Goal: Check status: Check status

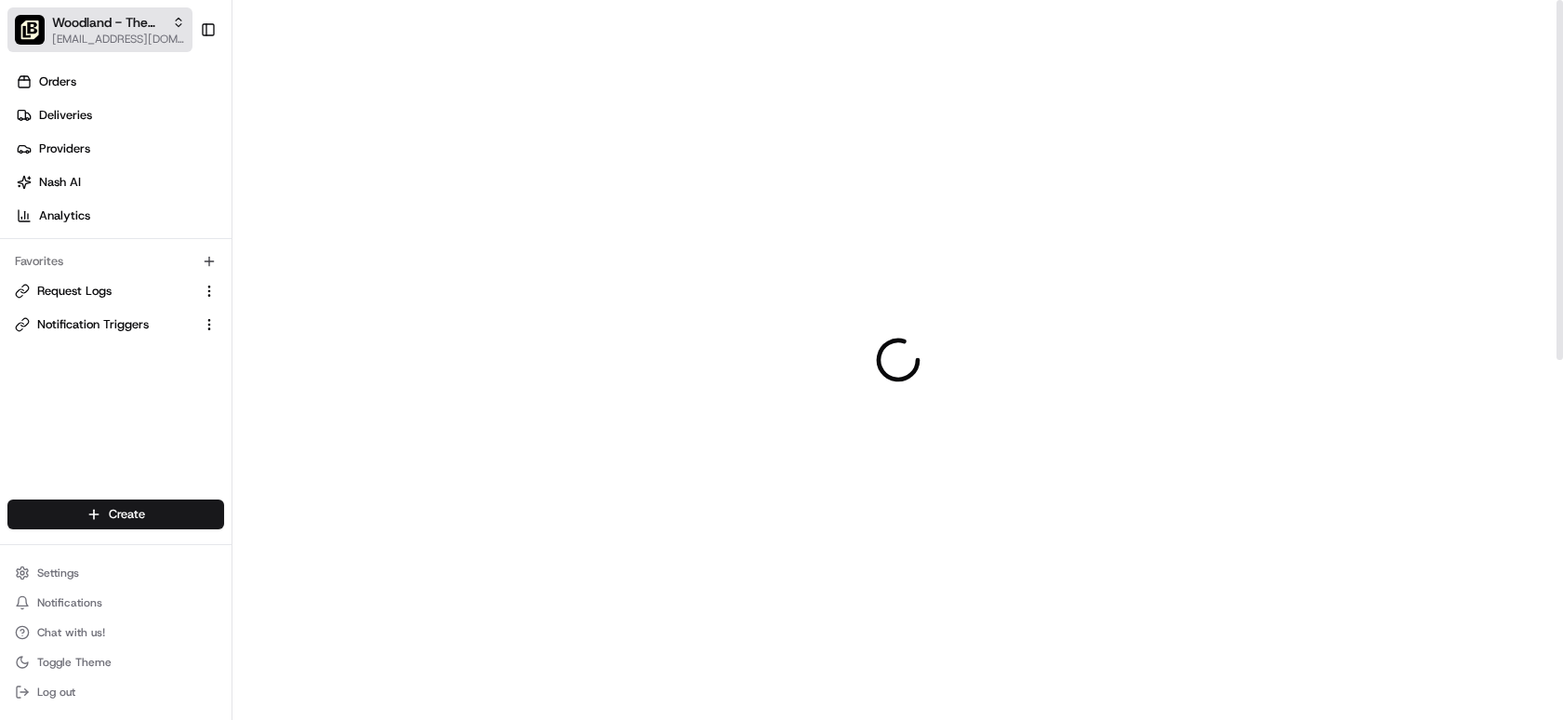
click at [136, 46] on span "[EMAIL_ADDRESS][DOMAIN_NAME]" at bounding box center [118, 39] width 133 height 15
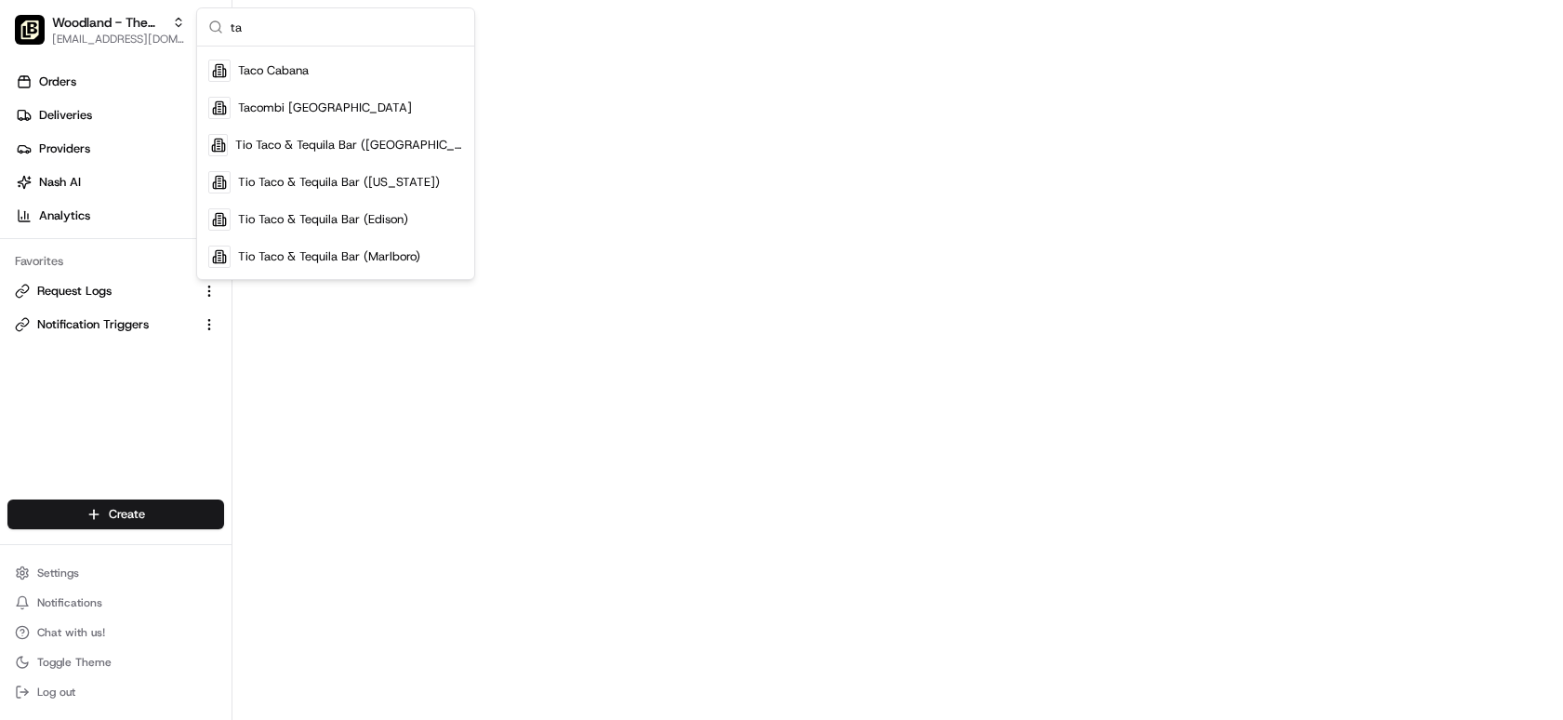
type input "t"
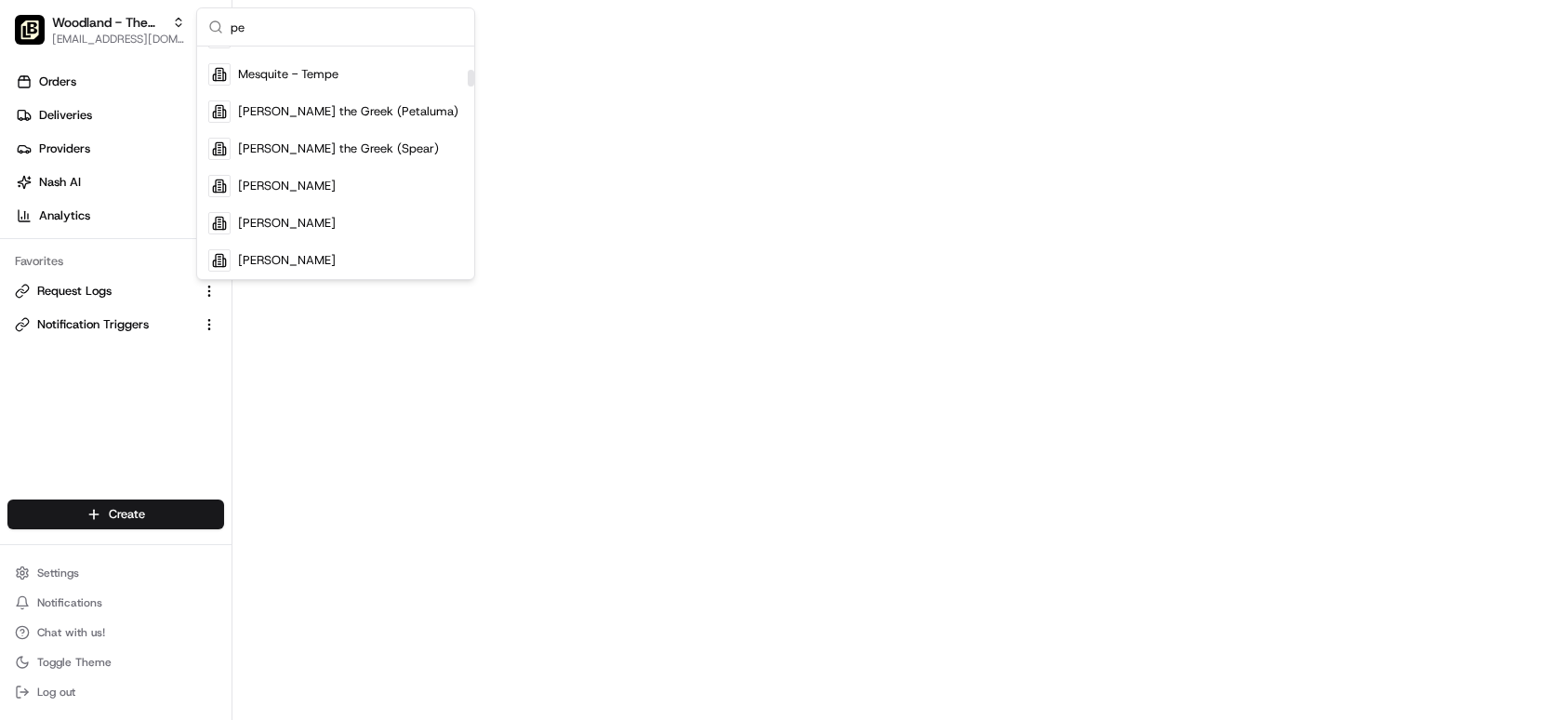
type input "p"
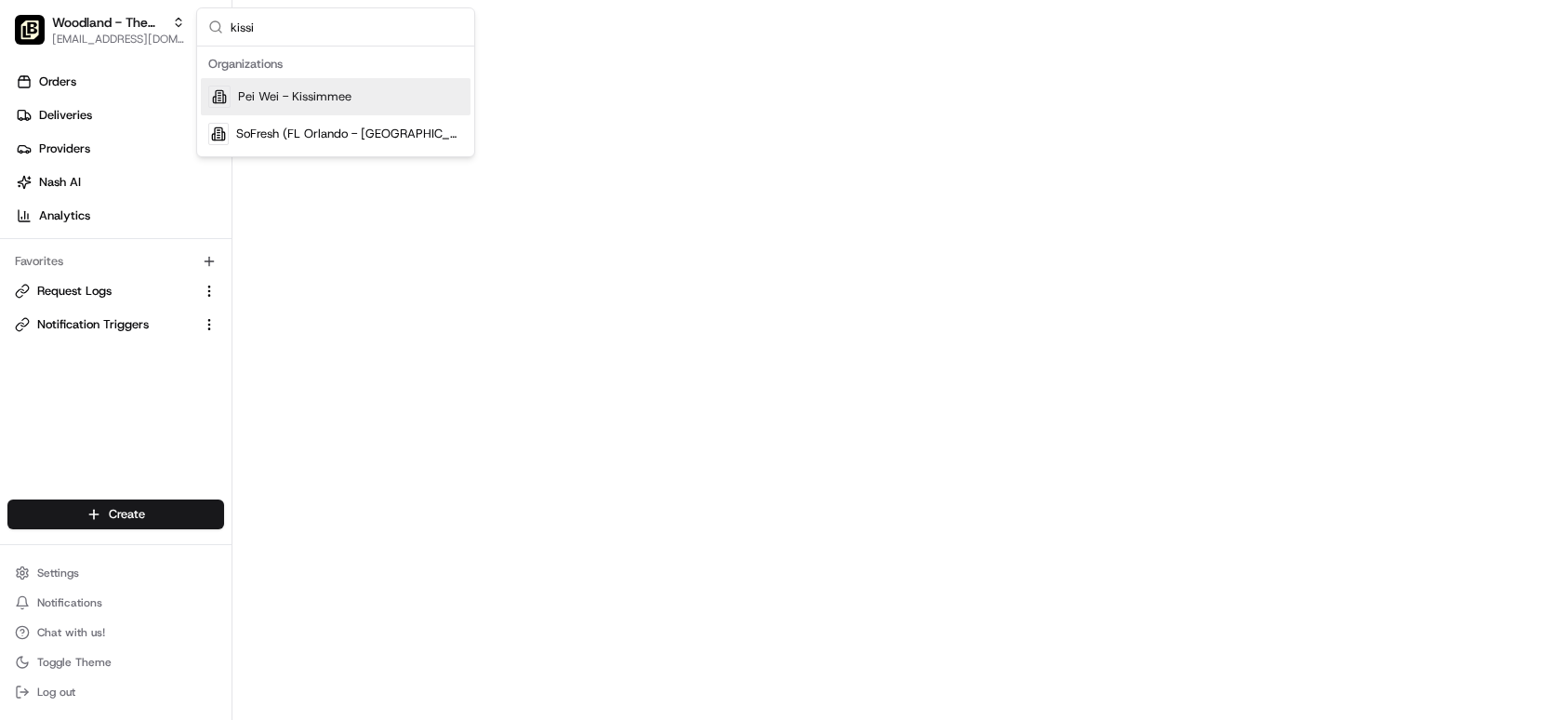
type input "kissi"
click at [354, 99] on div "Pei Wei - Kissimmee" at bounding box center [336, 96] width 270 height 37
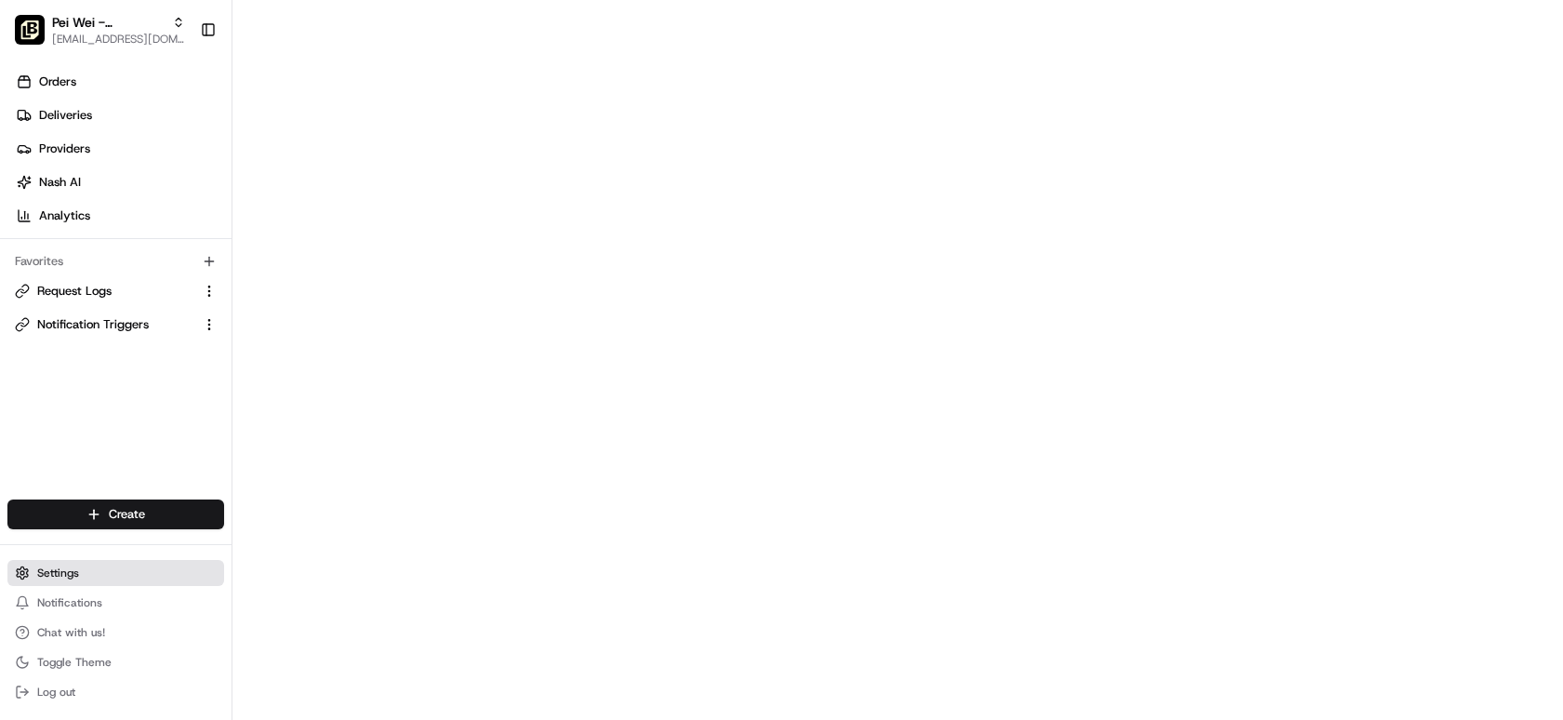
click at [65, 578] on span "Settings" at bounding box center [58, 572] width 42 height 15
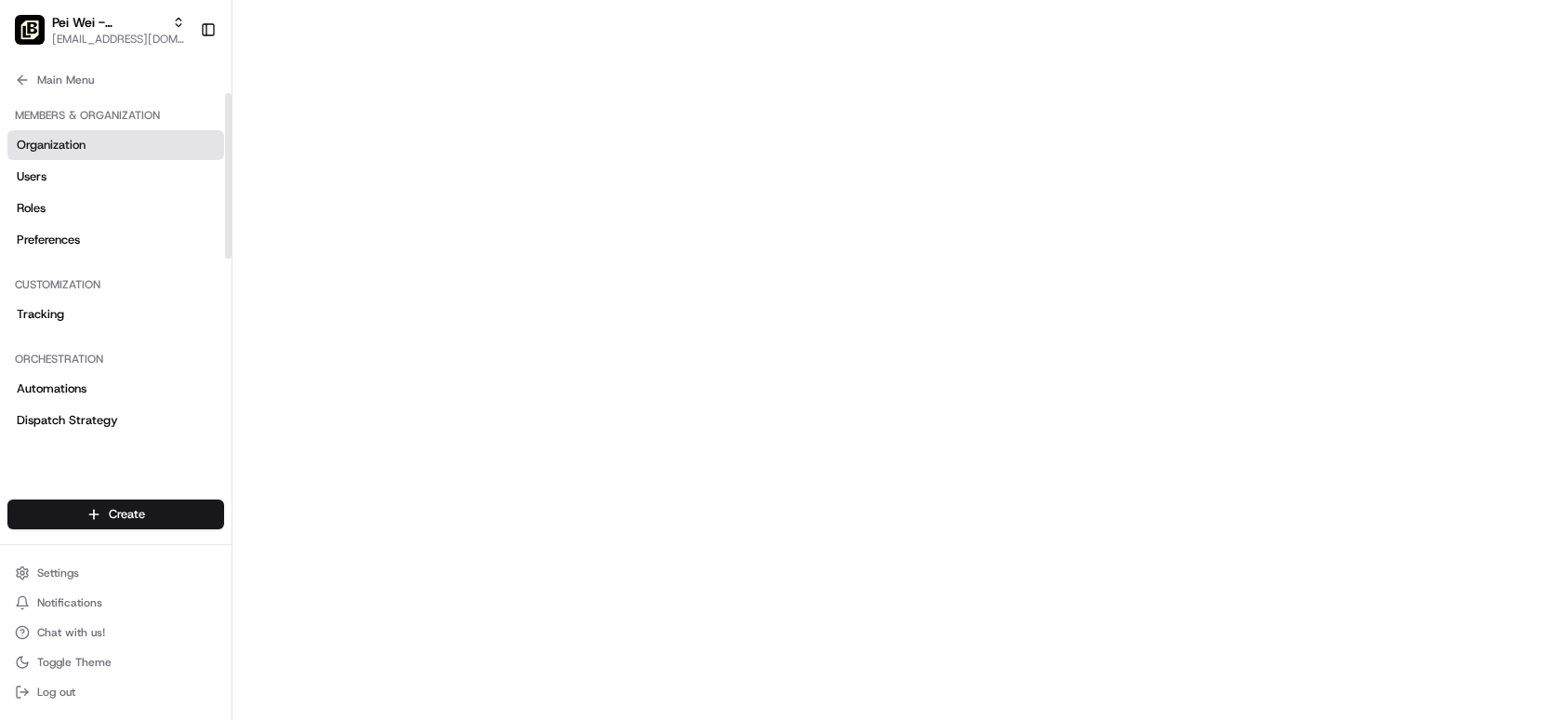
click at [69, 142] on span "Organization" at bounding box center [51, 145] width 69 height 17
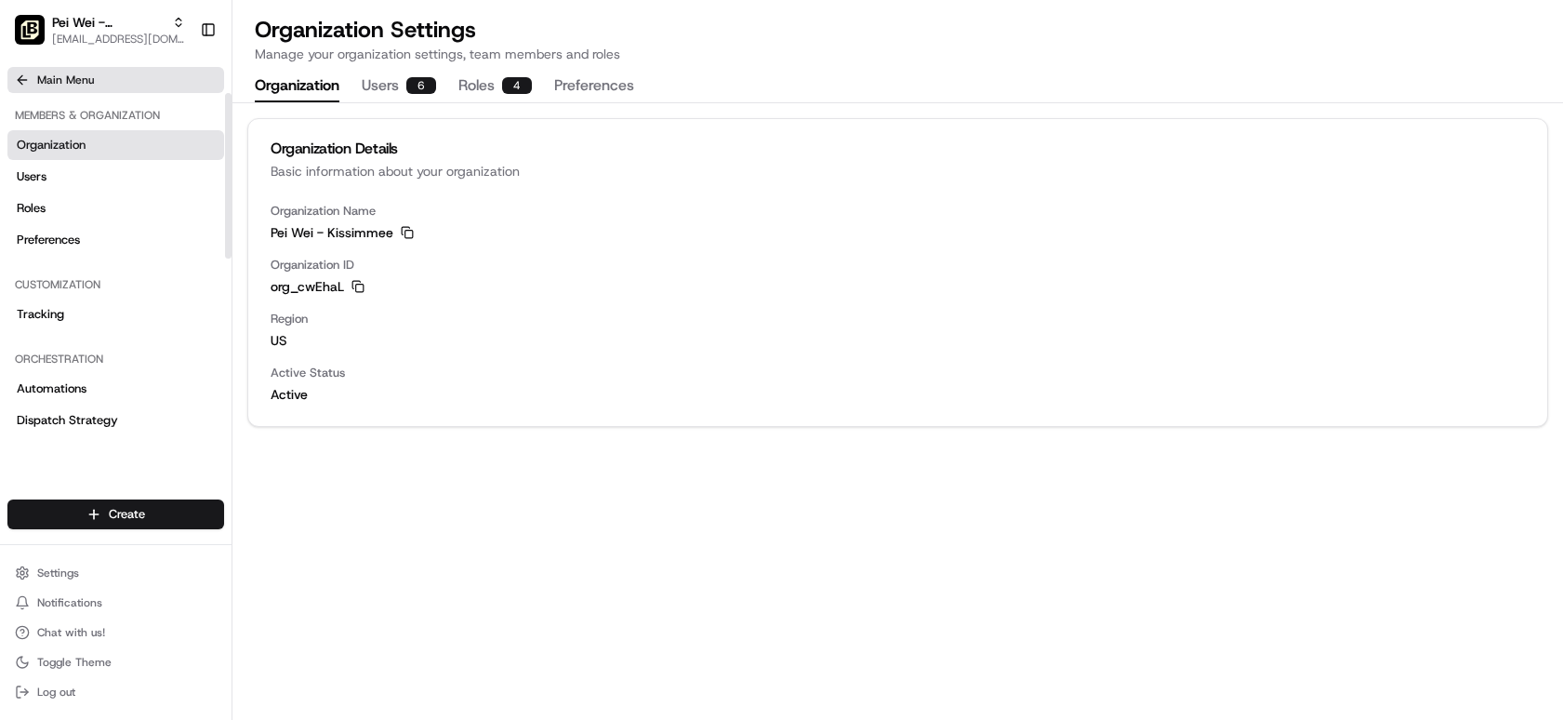
click at [65, 88] on button "Main Menu" at bounding box center [115, 80] width 217 height 26
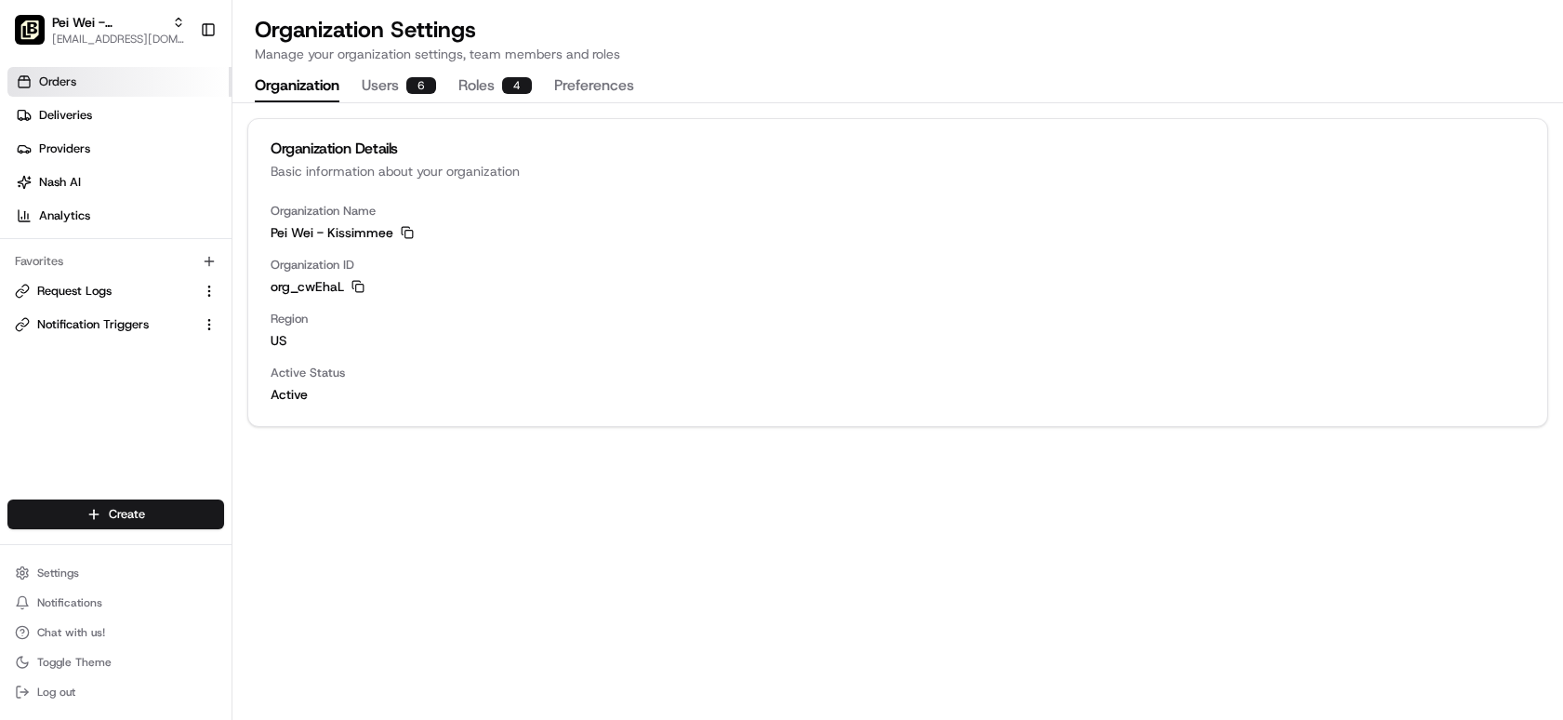
click at [66, 88] on span "Orders" at bounding box center [57, 81] width 37 height 17
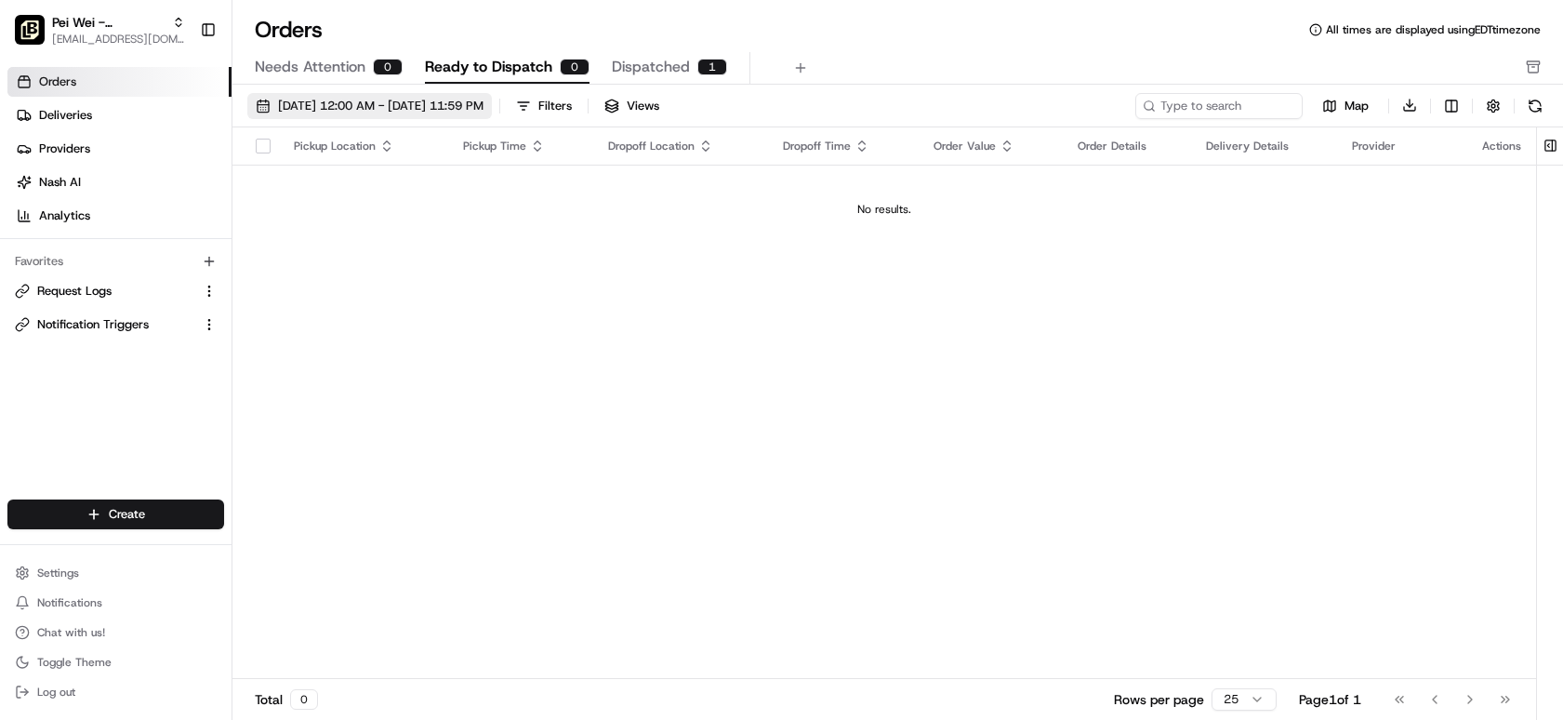
click at [477, 102] on span "[DATE] 12:00 AM - [DATE] 11:59 PM" at bounding box center [380, 106] width 205 height 17
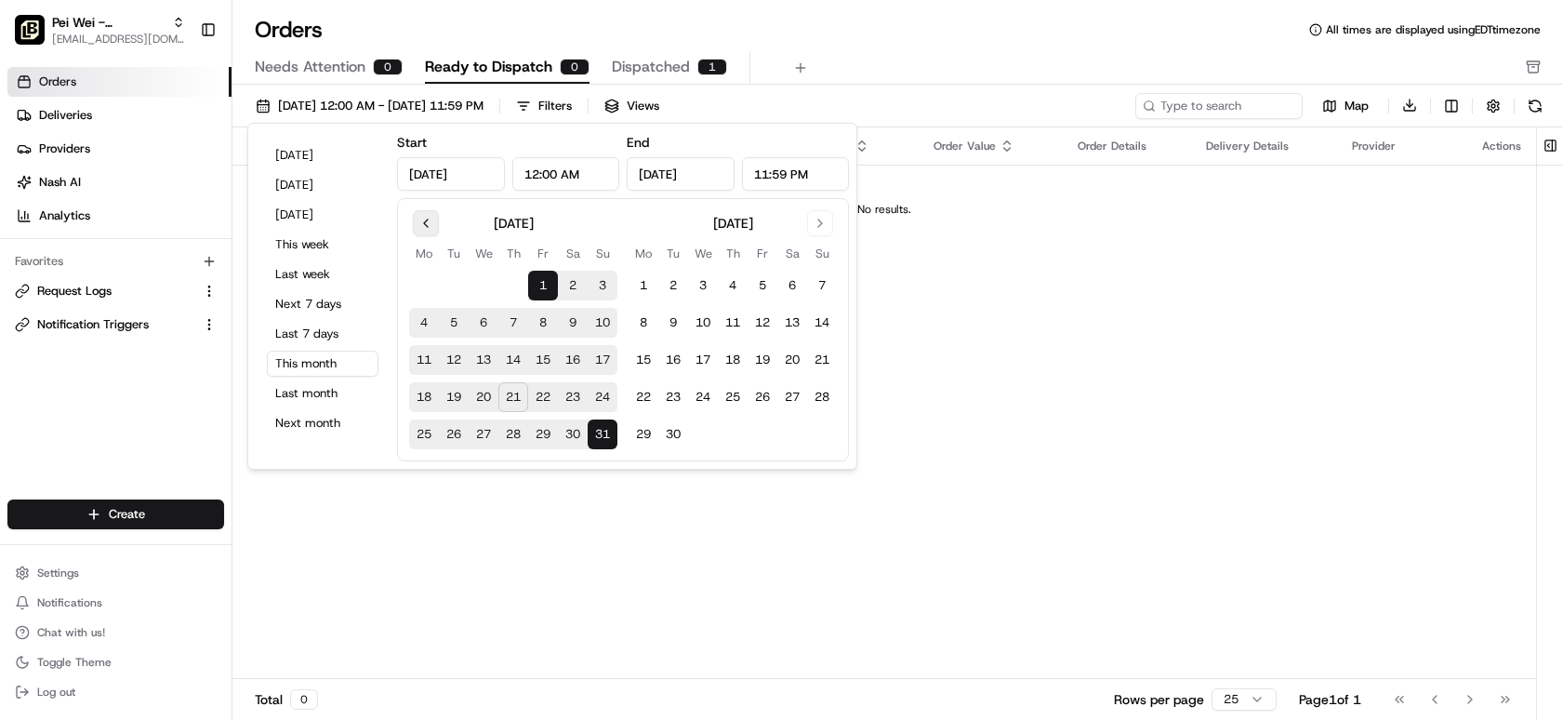
click at [423, 218] on button "Go to previous month" at bounding box center [426, 223] width 26 height 26
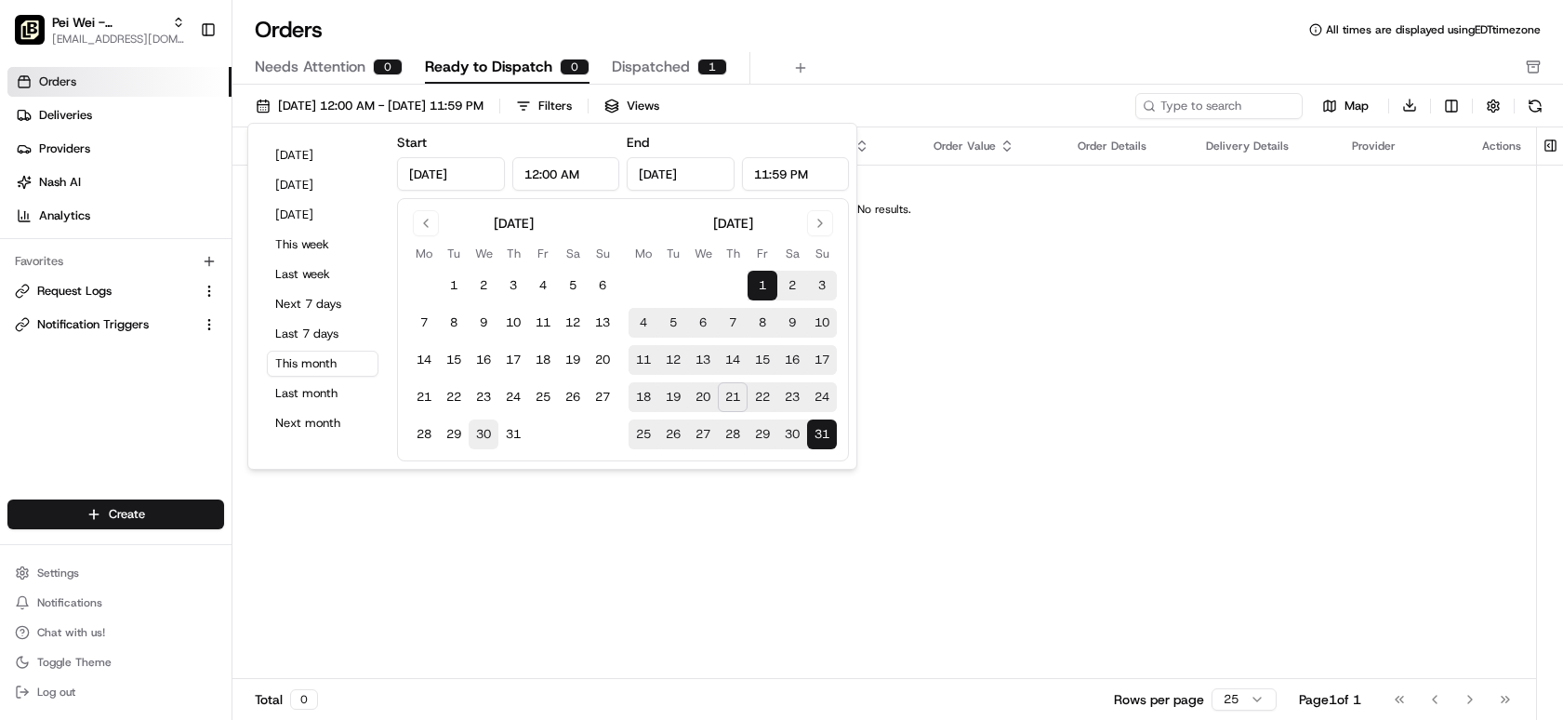
click at [486, 428] on button "30" at bounding box center [484, 434] width 30 height 30
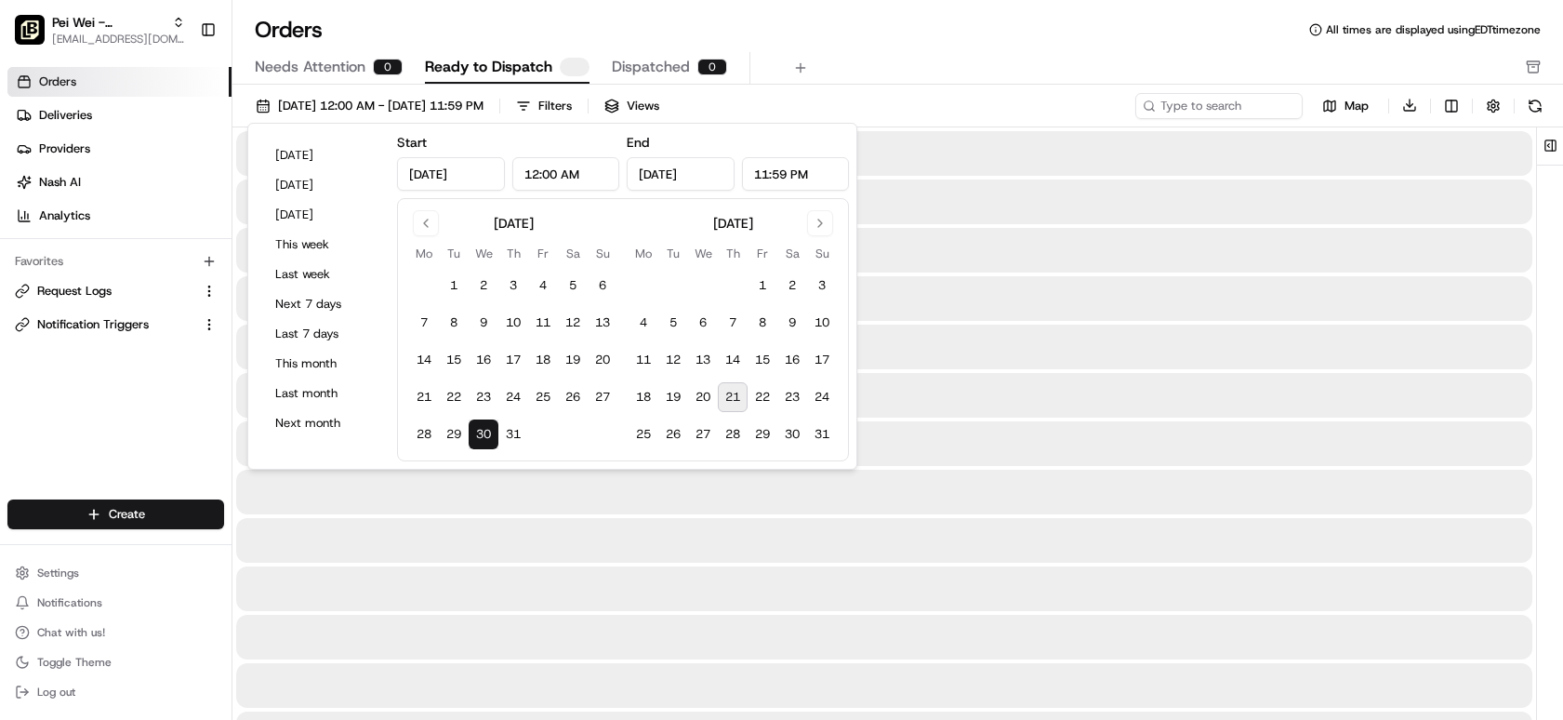
type input "[DATE]"
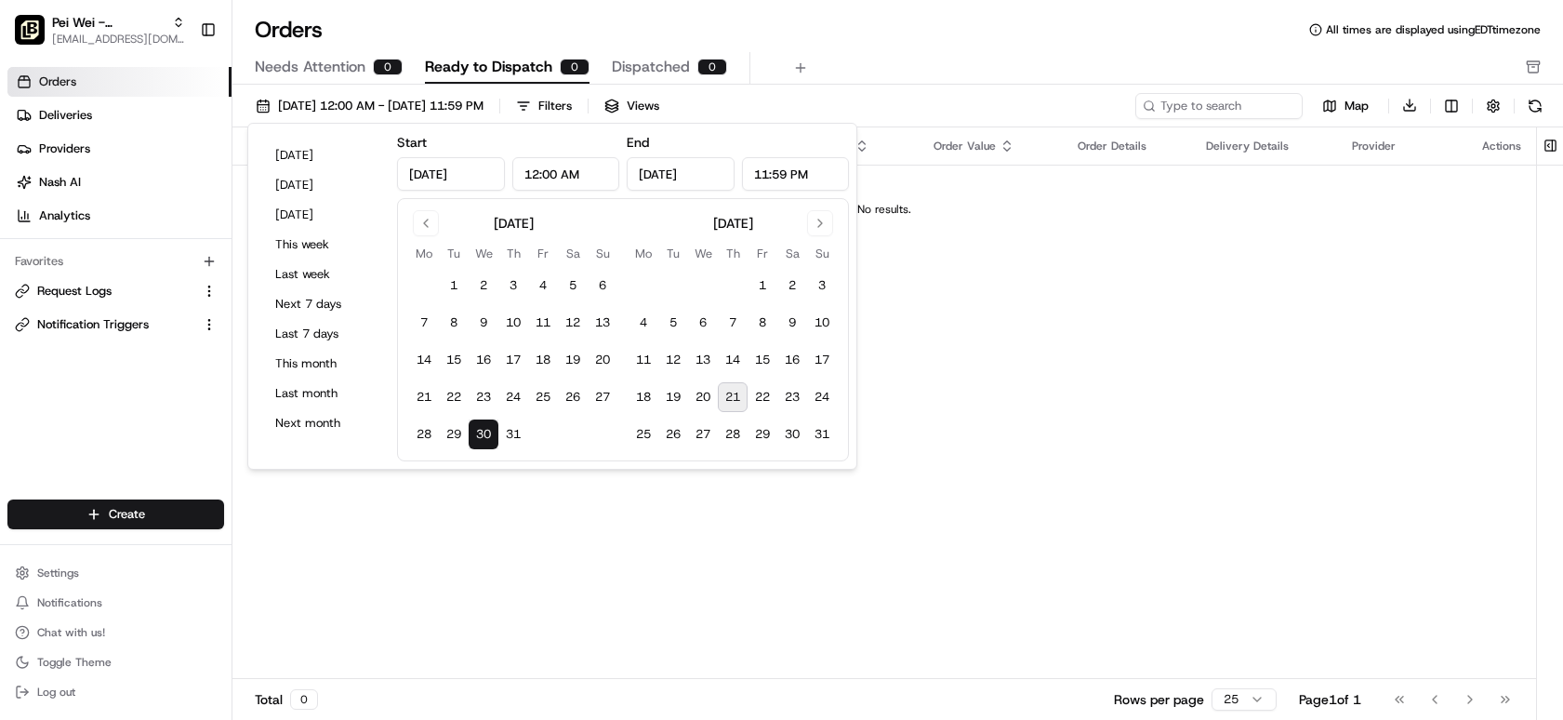
click at [863, 59] on div "Needs Attention 0 Ready to Dispatch 0 Dispatched 0" at bounding box center [885, 68] width 1260 height 32
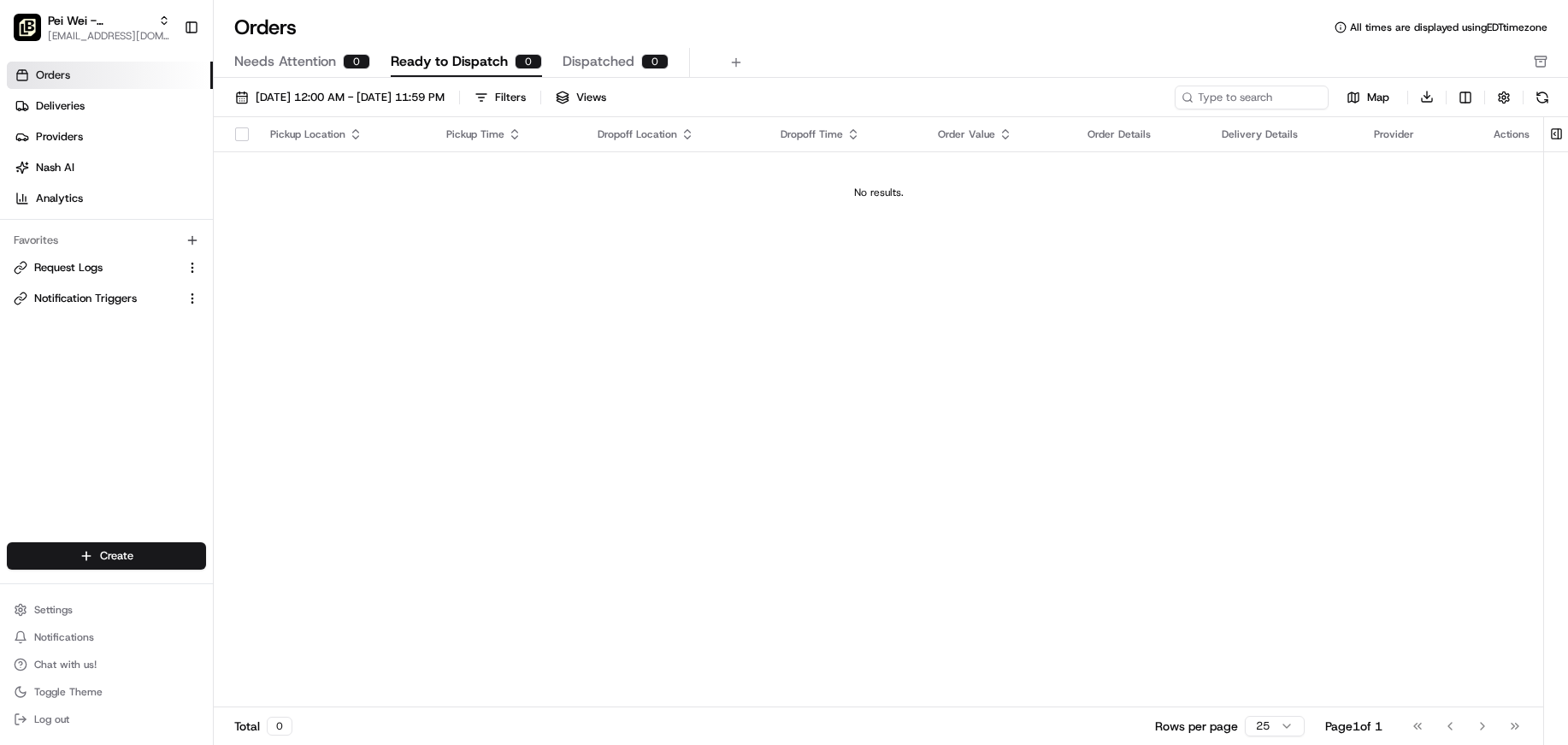
click at [698, 323] on div "Pickup Location Pickup Time Dropoff Location Dropoff Time Order Value Order Det…" at bounding box center [878, 412] width 1330 height 590
click at [638, 234] on div "Pickup Location Pickup Time Dropoff Location Dropoff Time Order Value Order Det…" at bounding box center [878, 412] width 1330 height 590
click at [486, 176] on td "No results." at bounding box center [878, 192] width 1330 height 82
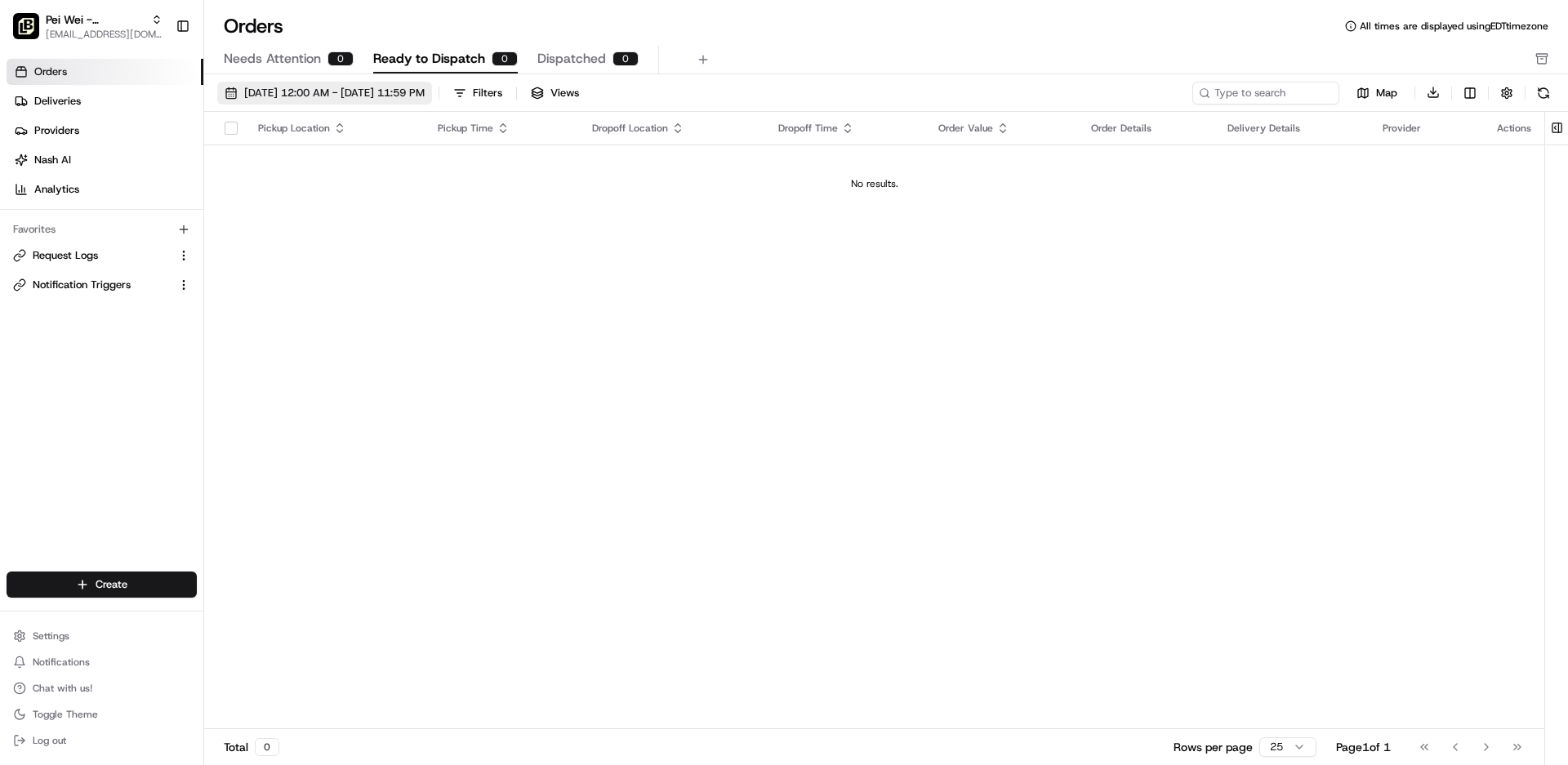
click at [321, 93] on span "[DATE] 12:00 AM - [DATE] 11:59 PM" at bounding box center [334, 93] width 180 height 15
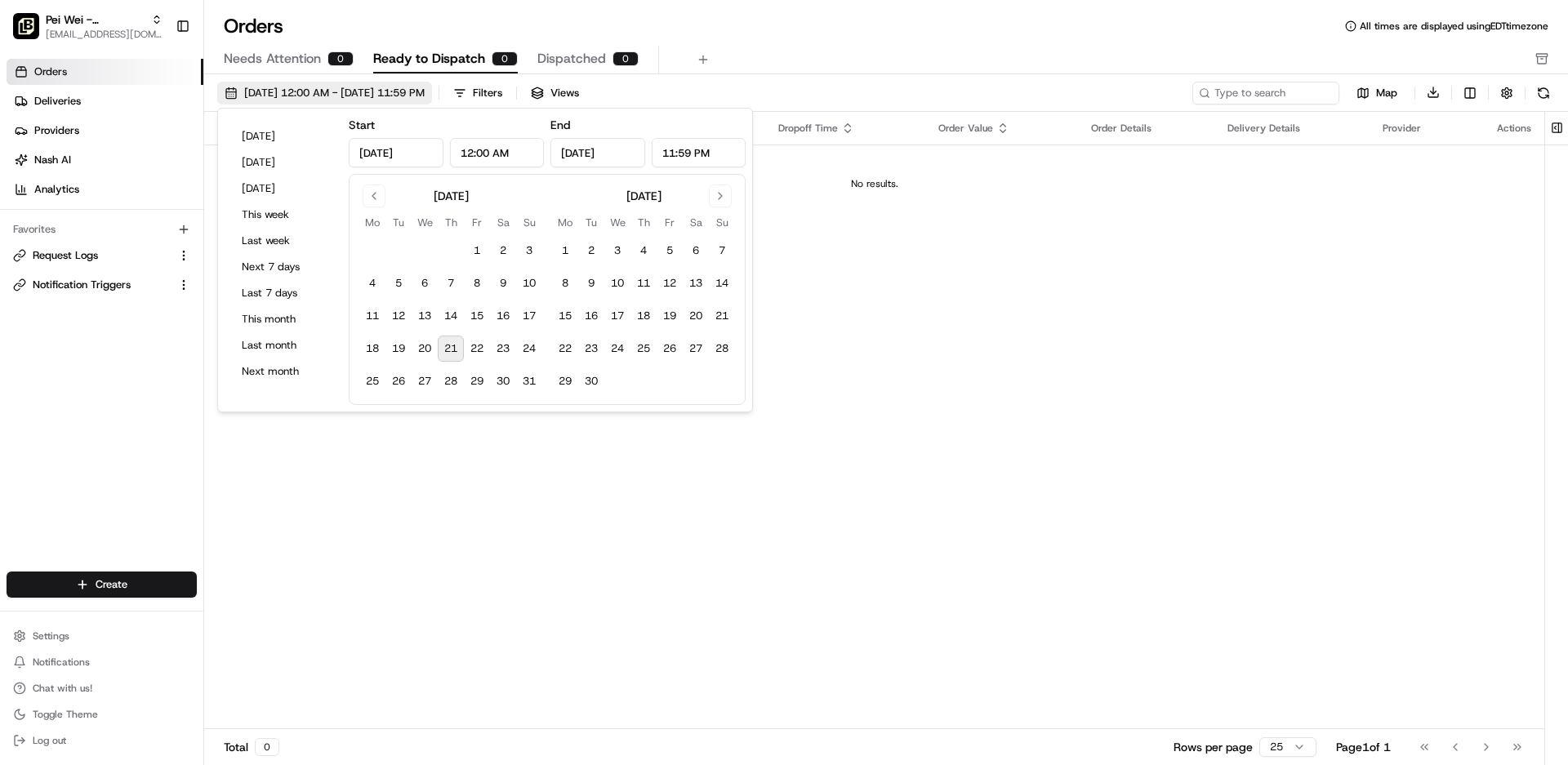
click at [343, 90] on span "[DATE] 12:00 AM - [DATE] 11:59 PM" at bounding box center [334, 93] width 180 height 15
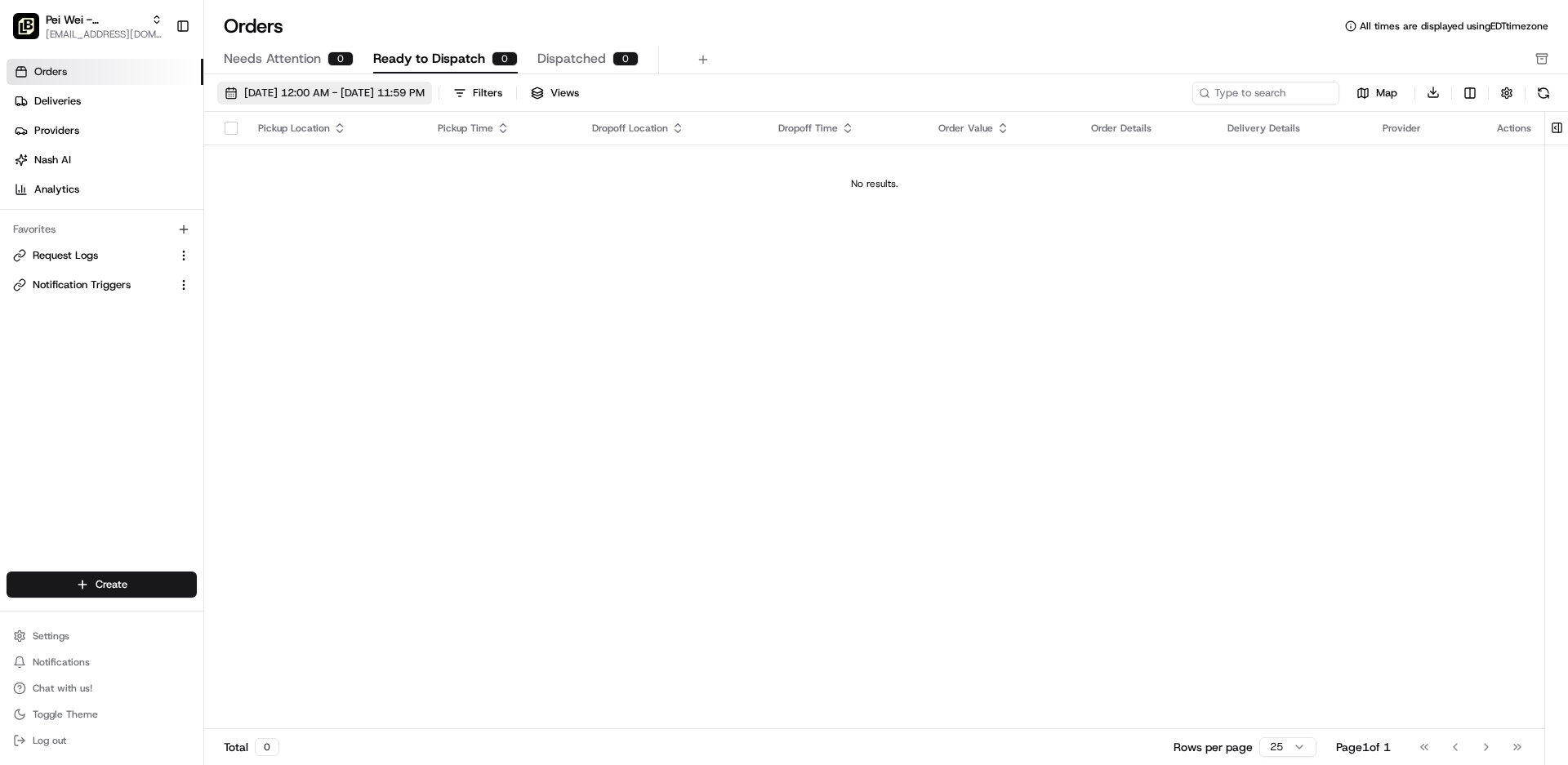
click at [318, 96] on span "[DATE] 12:00 AM - [DATE] 11:59 PM" at bounding box center [334, 93] width 180 height 15
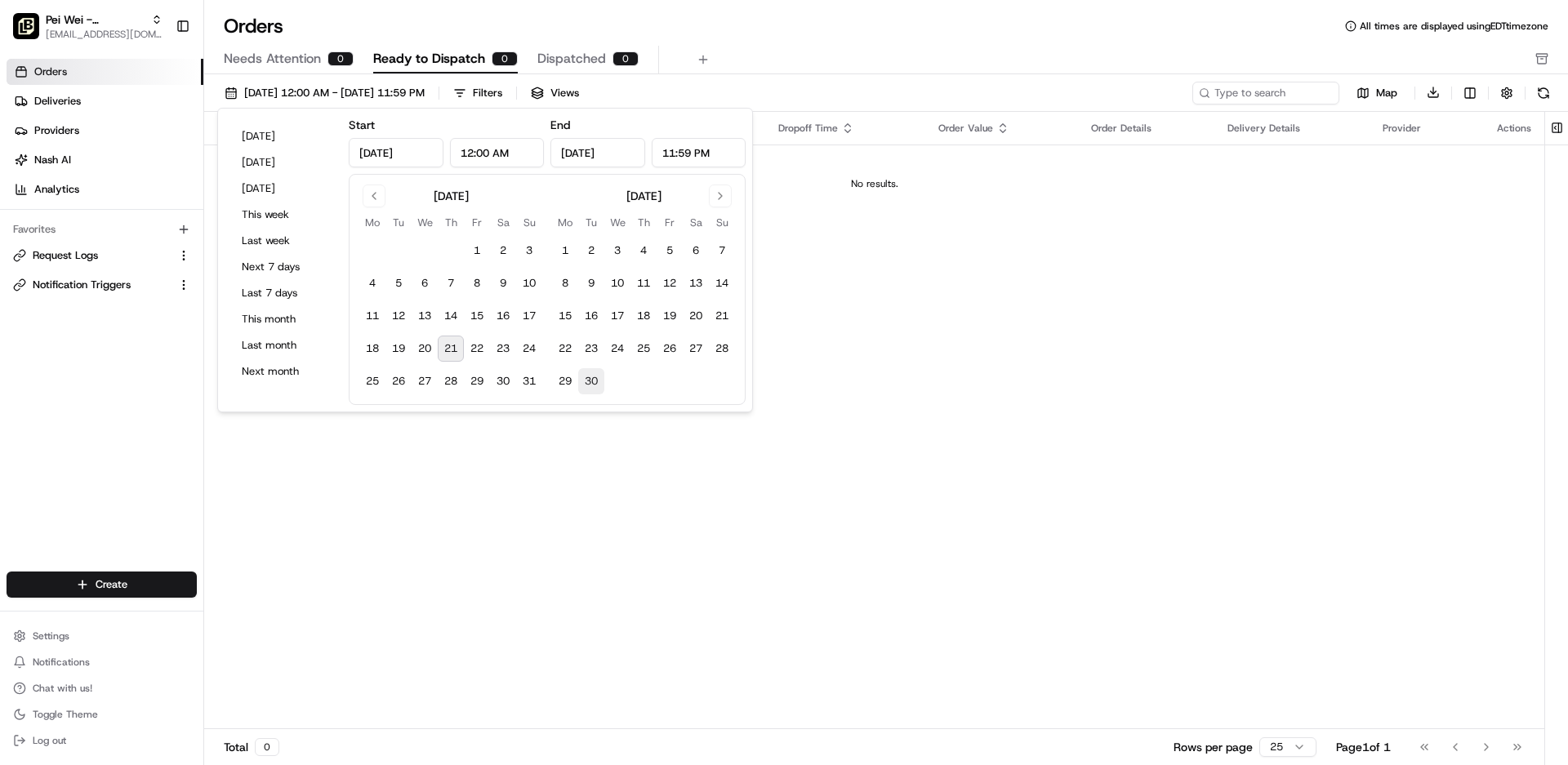
click at [597, 389] on button "30" at bounding box center [591, 381] width 26 height 26
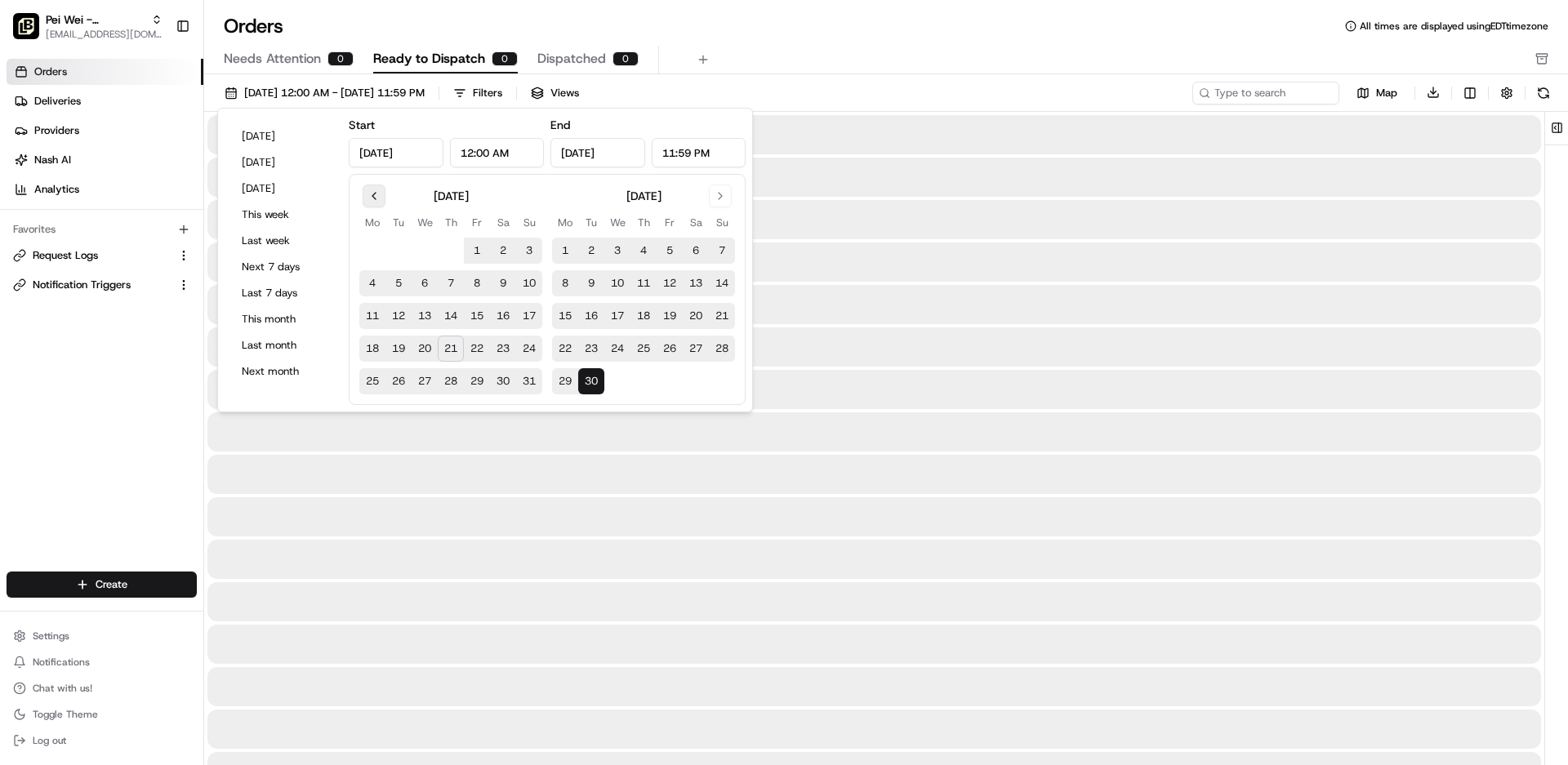
click at [372, 196] on button "Go to previous month" at bounding box center [374, 196] width 23 height 23
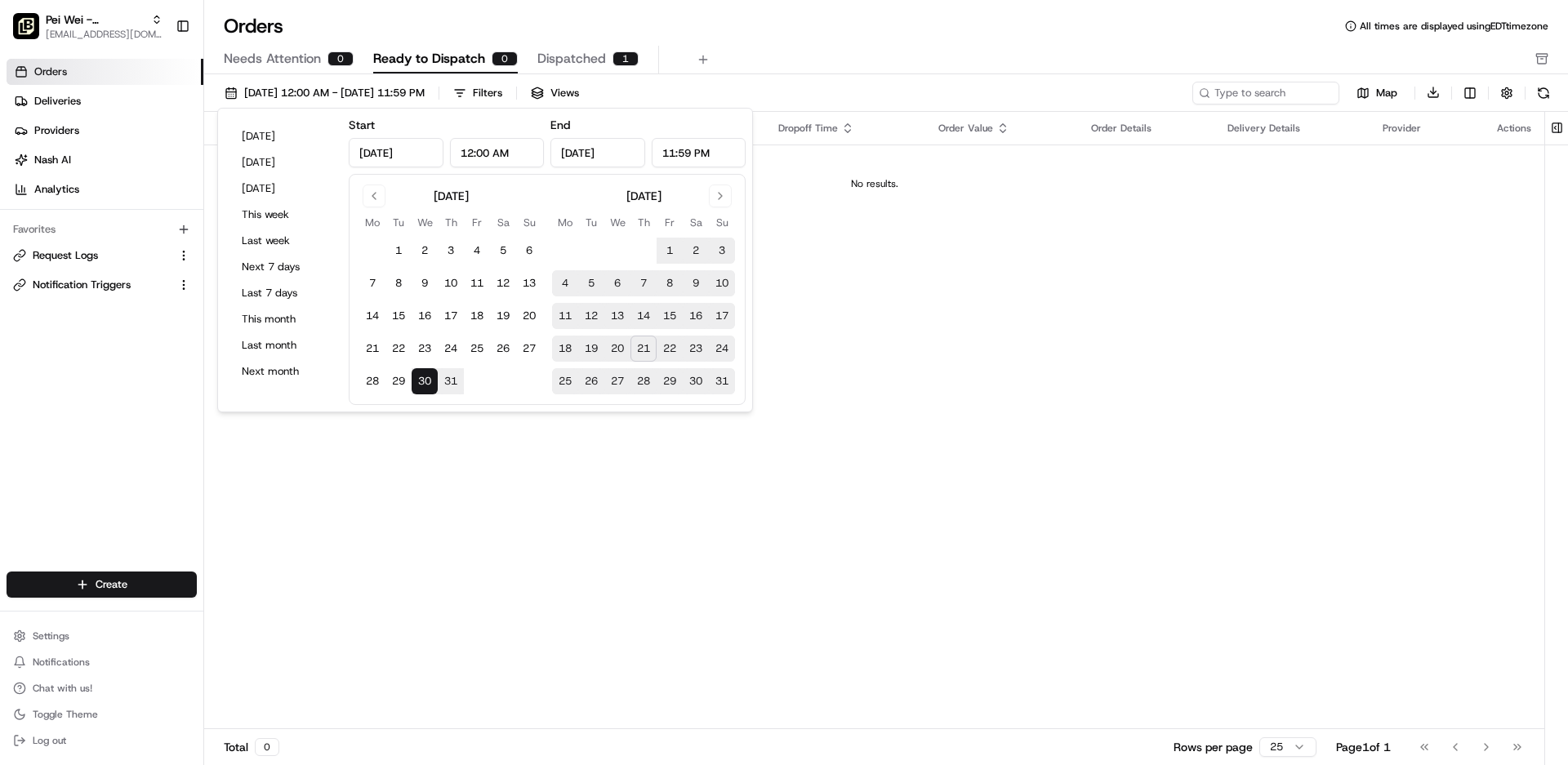
click at [425, 384] on button "30" at bounding box center [425, 381] width 26 height 26
type input "[DATE]"
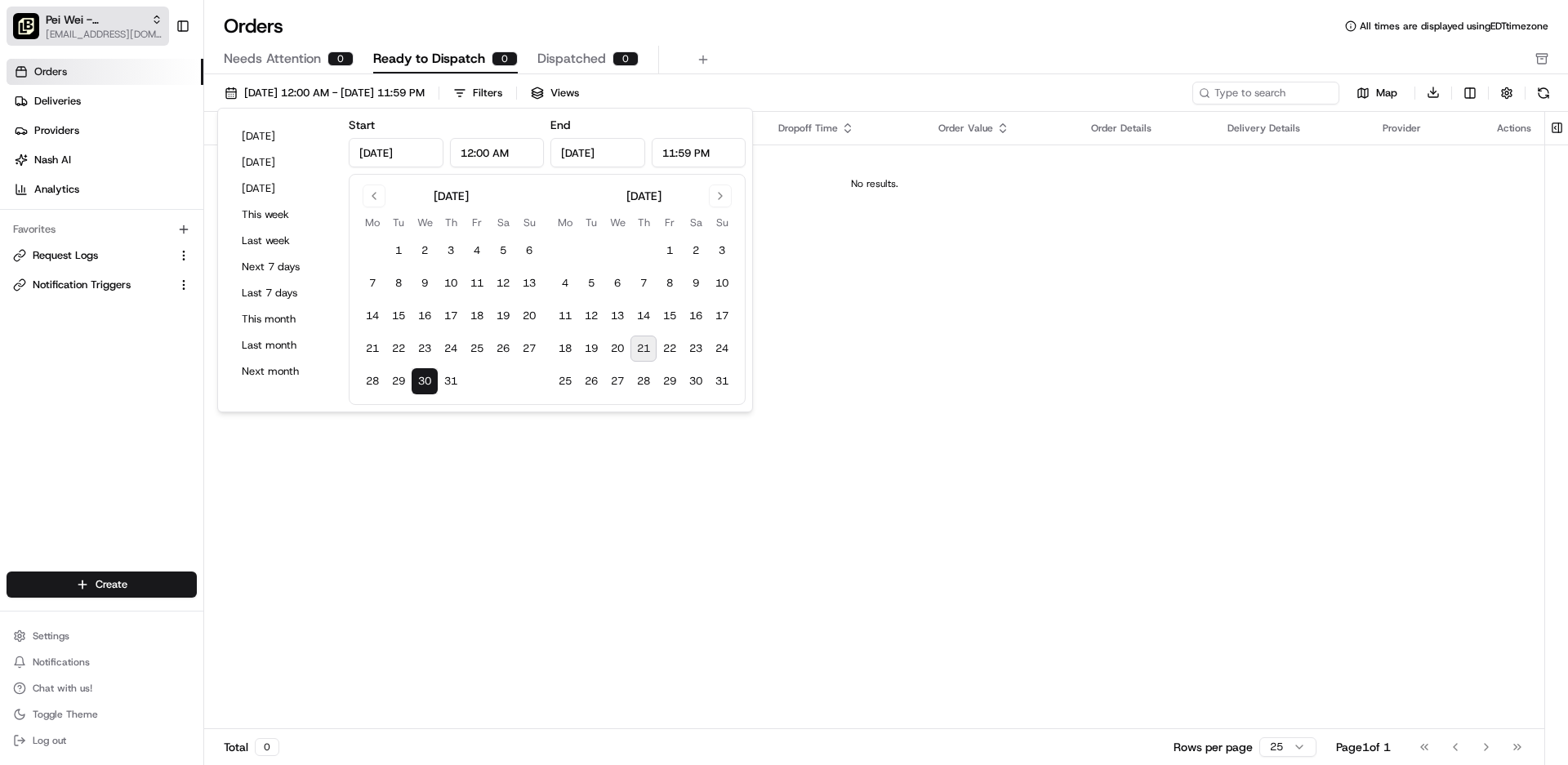
click at [84, 36] on span "[EMAIL_ADDRESS][DOMAIN_NAME]" at bounding box center [104, 34] width 117 height 13
